Goal: Task Accomplishment & Management: Manage account settings

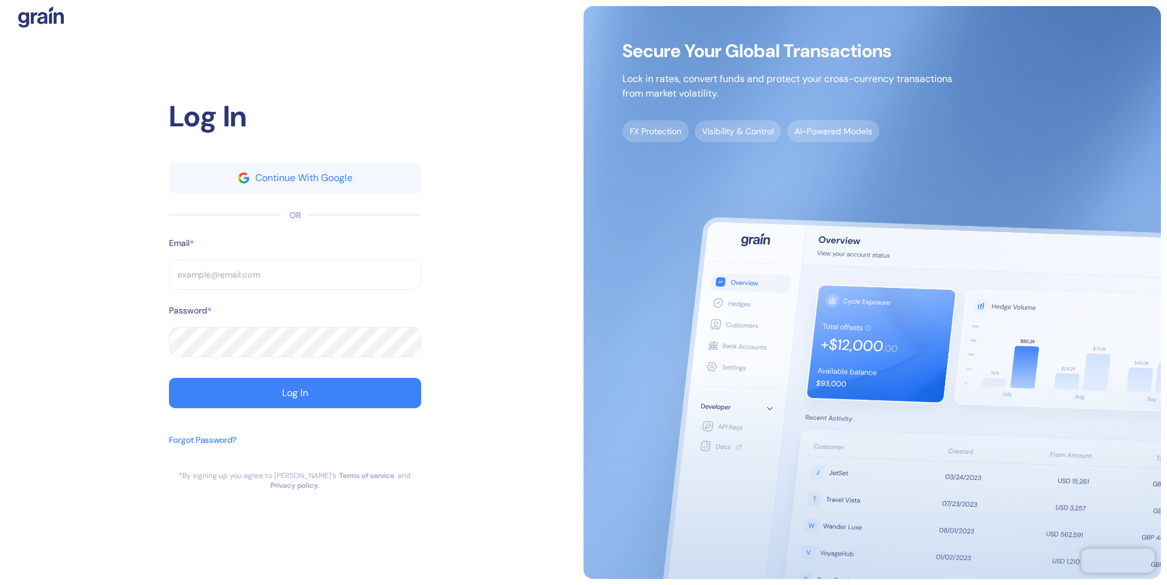
click at [236, 283] on input "text" at bounding box center [295, 274] width 252 height 30
type input "a"
type input "al"
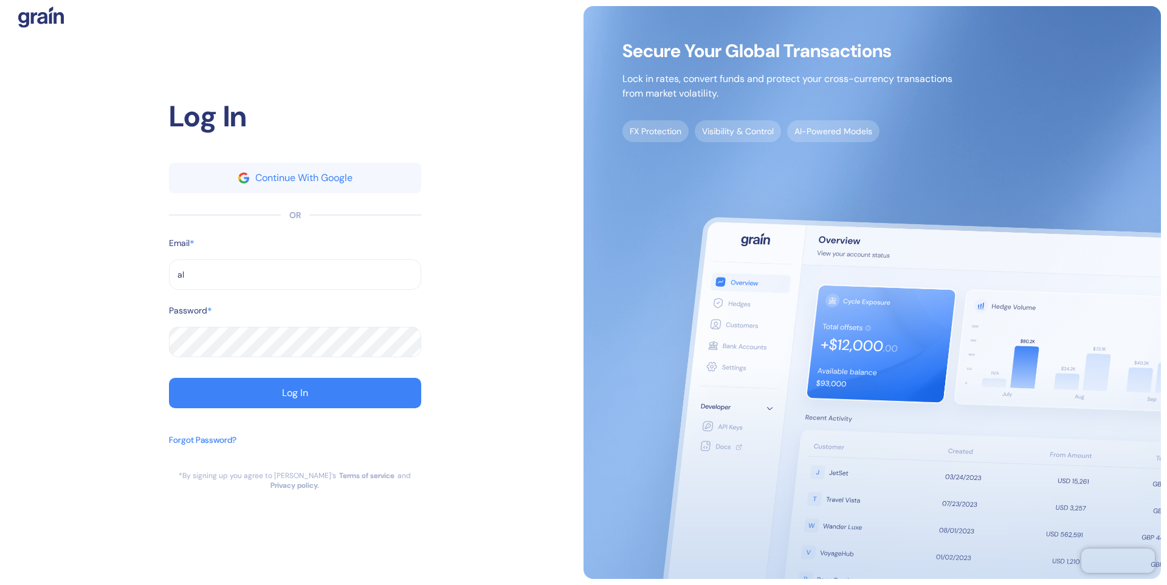
type input "ale"
type input "[PERSON_NAME]"
type input "alexa"
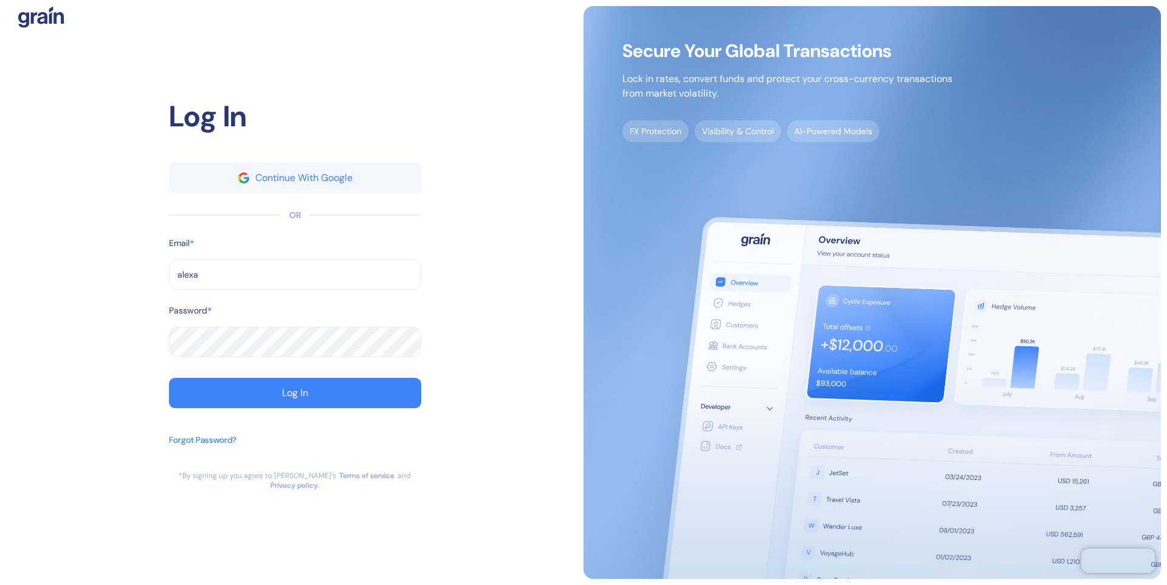
type input "alexa"
type input "[PERSON_NAME][EMAIL_ADDRESS][DOMAIN_NAME]"
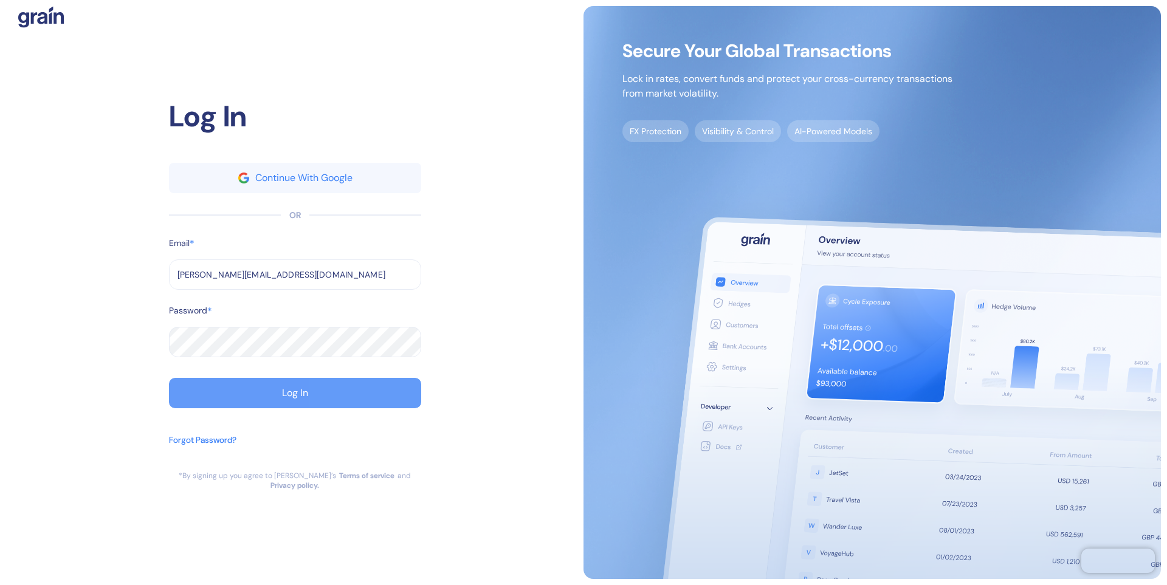
click at [283, 396] on div "Log In" at bounding box center [295, 393] width 26 height 10
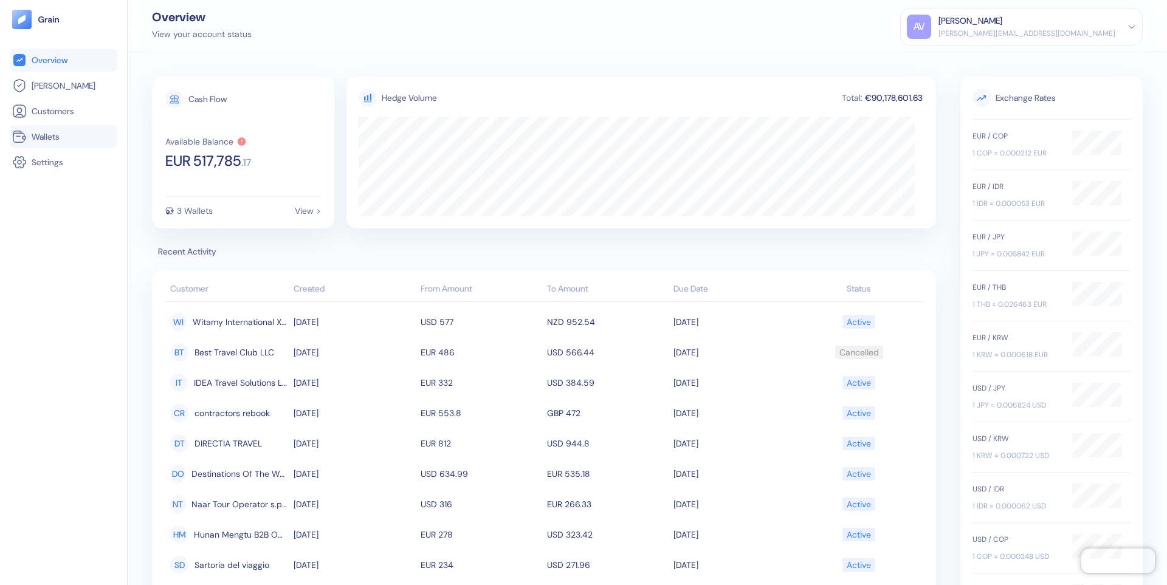
click at [53, 131] on span "Wallets" at bounding box center [46, 137] width 28 height 12
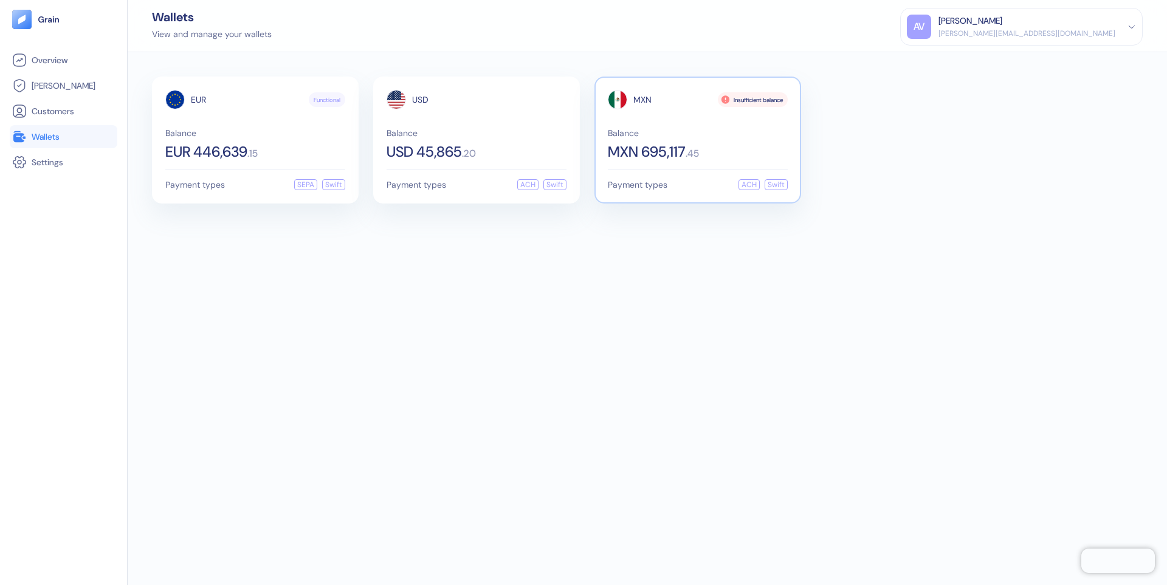
click at [657, 131] on span "Balance" at bounding box center [698, 133] width 180 height 9
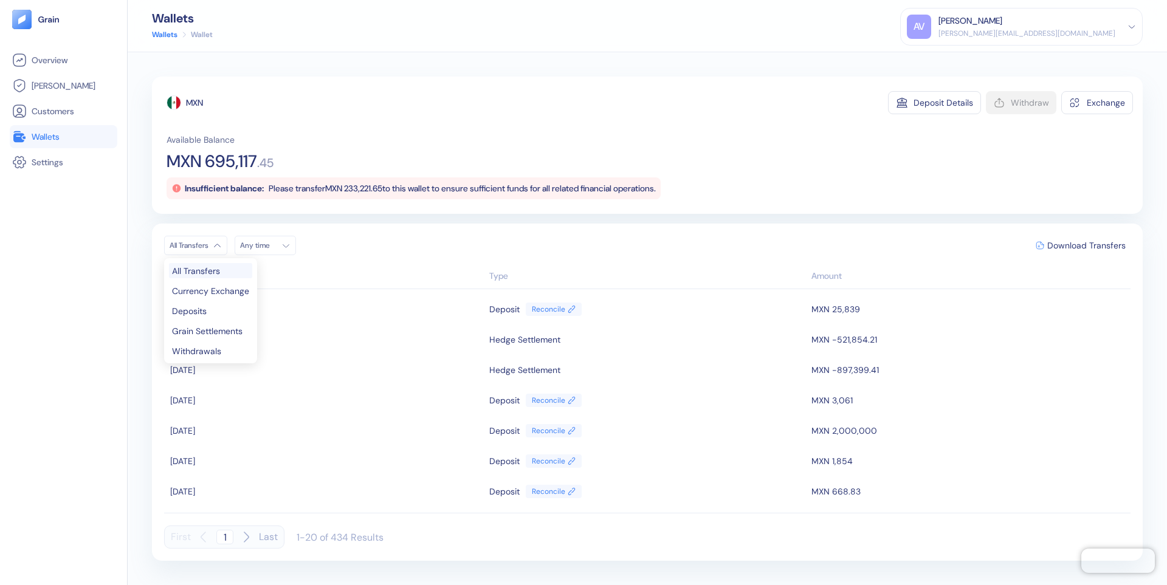
click at [207, 245] on html "Pingdom Check: App Online Overview [PERSON_NAME] Customers Wallets Settings Wal…" at bounding box center [583, 292] width 1167 height 585
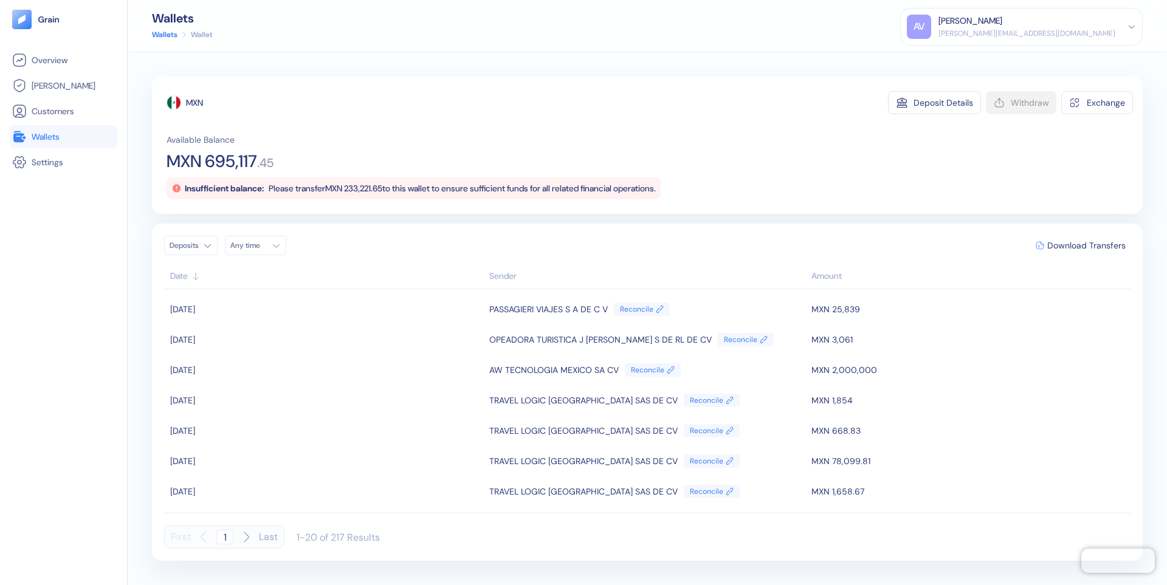
click at [1124, 28] on div "AV [PERSON_NAME] [PERSON_NAME][EMAIL_ADDRESS][DOMAIN_NAME]" at bounding box center [1021, 27] width 229 height 24
click at [956, 55] on div "Sign Out" at bounding box center [938, 60] width 33 height 13
